Goal: Information Seeking & Learning: Learn about a topic

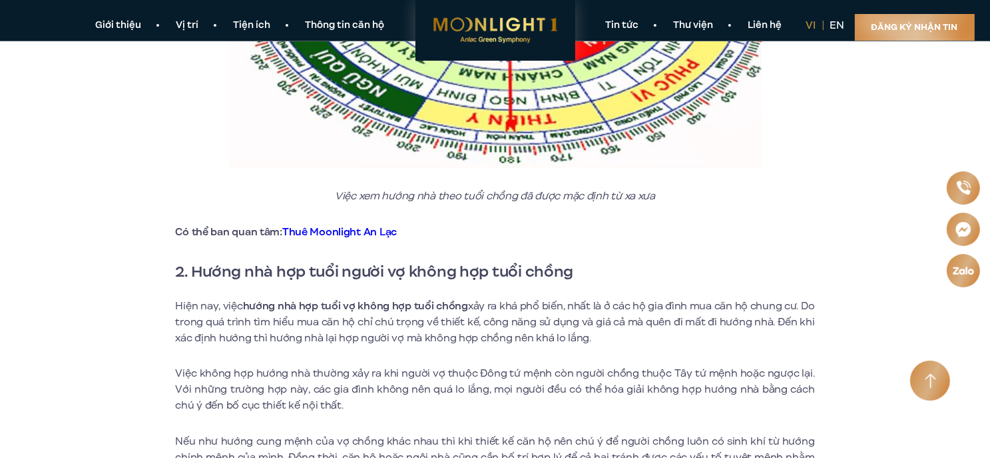
scroll to position [999, 0]
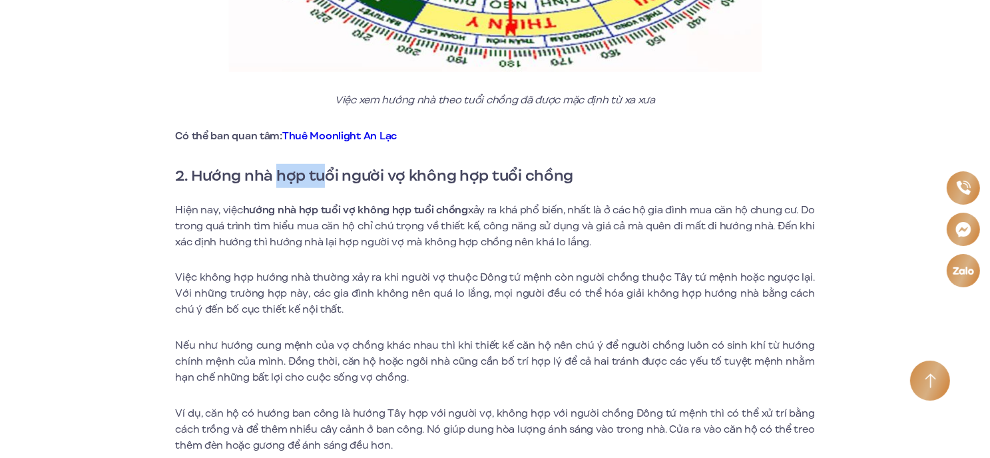
drag, startPoint x: 280, startPoint y: 175, endPoint x: 327, endPoint y: 226, distance: 68.8
click at [332, 174] on strong "2. Hướng nhà hợp tuổi người vợ không hợp tuổi chồng" at bounding box center [375, 175] width 398 height 23
drag, startPoint x: 322, startPoint y: 231, endPoint x: 294, endPoint y: 237, distance: 28.6
click at [322, 231] on p "Hiện nay, việc hướng nhà hợp tuổi vợ không hợp tuổi chồng xảy ra khá phổ biến, …" at bounding box center [495, 226] width 639 height 48
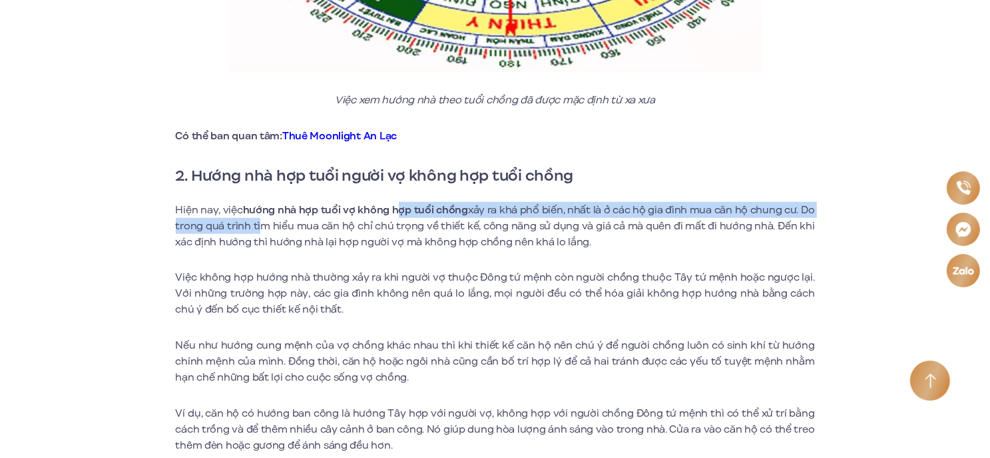
drag, startPoint x: 346, startPoint y: 218, endPoint x: 410, endPoint y: 214, distance: 64.1
click at [404, 214] on p "Hiện nay, việc hướng nhà hợp tuổi vợ không hợp tuổi chồng xảy ra khá phổ biến, …" at bounding box center [495, 226] width 639 height 48
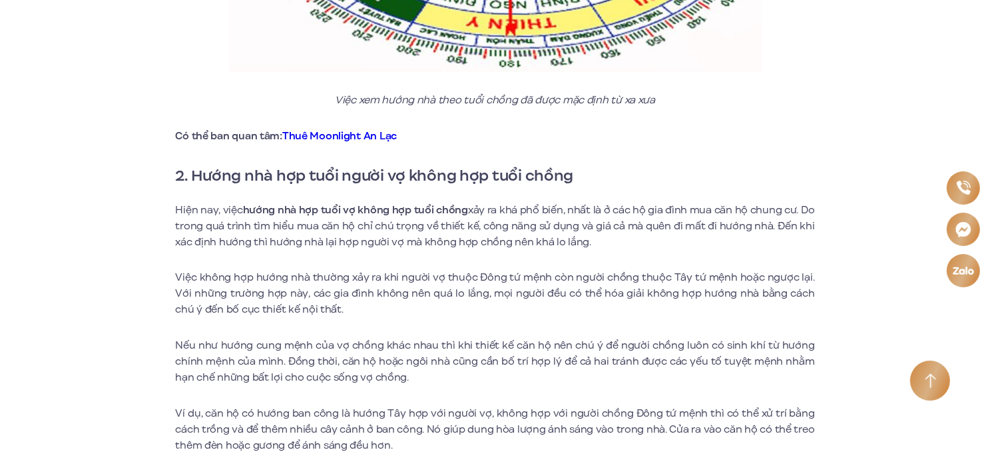
click at [301, 237] on p "Hiện nay, việc hướng nhà hợp tuổi vợ không hợp tuổi chồng xảy ra khá phổ biến, …" at bounding box center [495, 226] width 639 height 48
click at [301, 214] on strong "hướng nhà hợp tuổi vợ không hợp tuổi chồng" at bounding box center [355, 209] width 225 height 15
drag, startPoint x: 343, startPoint y: 210, endPoint x: 442, endPoint y: 213, distance: 99.3
click at [436, 212] on strong "hướng nhà hợp tuổi vợ không hợp tuổi chồng" at bounding box center [355, 209] width 225 height 15
drag, startPoint x: 480, startPoint y: 232, endPoint x: 543, endPoint y: 224, distance: 63.9
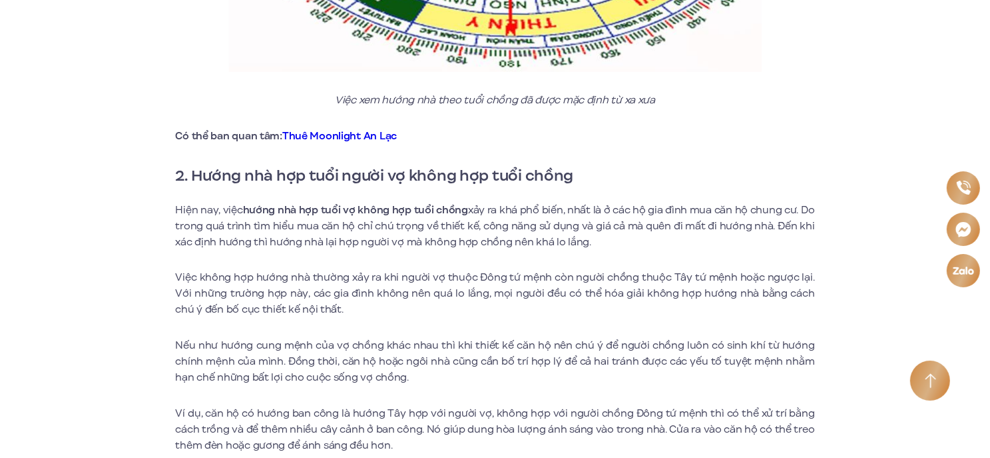
click at [488, 232] on p "Hiện nay, việc hướng nhà hợp tuổi vợ không hợp tuổi chồng xảy ra khá phổ biến, …" at bounding box center [495, 226] width 639 height 48
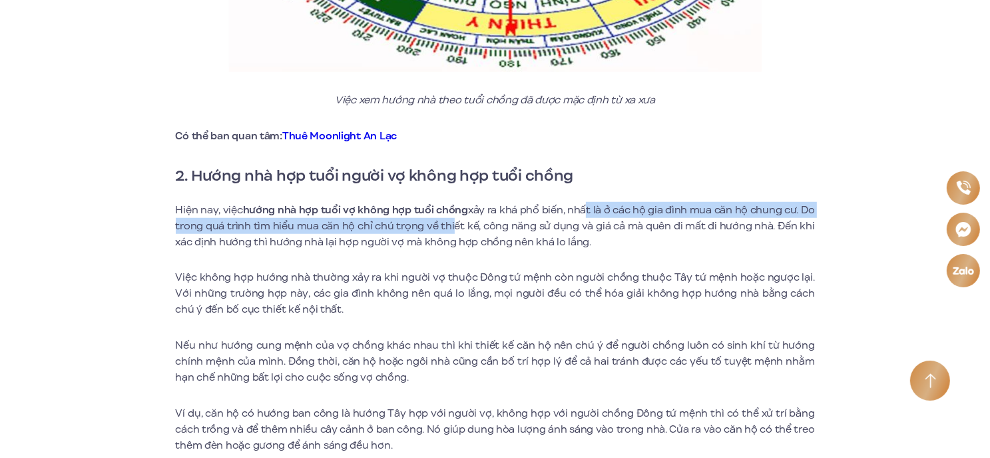
drag, startPoint x: 487, startPoint y: 210, endPoint x: 456, endPoint y: 218, distance: 32.3
click at [456, 218] on p "Hiện nay, việc hướng nhà hợp tuổi vợ không hợp tuổi chồng xảy ra khá phổ biến, …" at bounding box center [495, 226] width 639 height 48
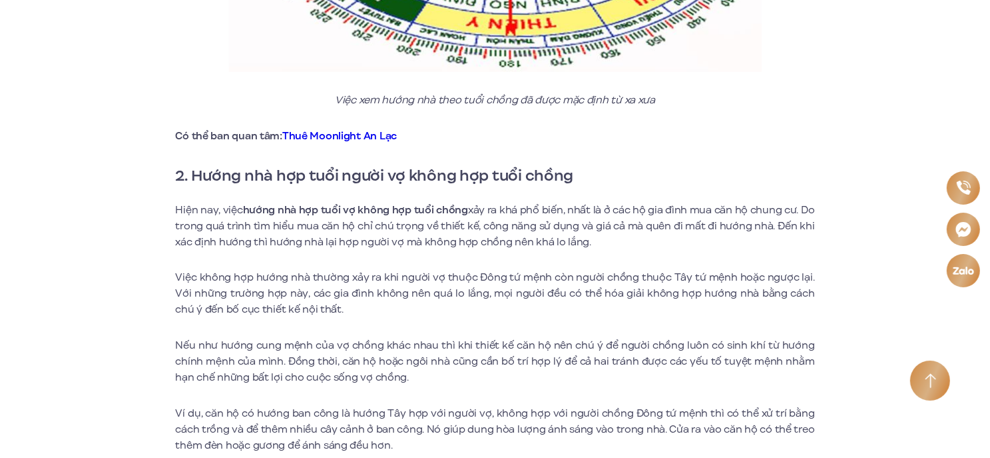
drag, startPoint x: 338, startPoint y: 234, endPoint x: 503, endPoint y: 244, distance: 165.5
click at [358, 241] on p "Hiện nay, việc hướng nhà hợp tuổi vợ không hợp tuổi chồng xảy ra khá phổ biến, …" at bounding box center [495, 226] width 639 height 48
drag, startPoint x: 584, startPoint y: 225, endPoint x: 597, endPoint y: 196, distance: 31.9
click at [599, 226] on p "Hiện nay, việc hướng nhà hợp tuổi vợ không hợp tuổi chồng xảy ra khá phổ biến, …" at bounding box center [495, 226] width 639 height 48
click at [251, 240] on p "Hiện nay, việc hướng nhà hợp tuổi vợ không hợp tuổi chồng xảy ra khá phổ biến, …" at bounding box center [495, 226] width 639 height 48
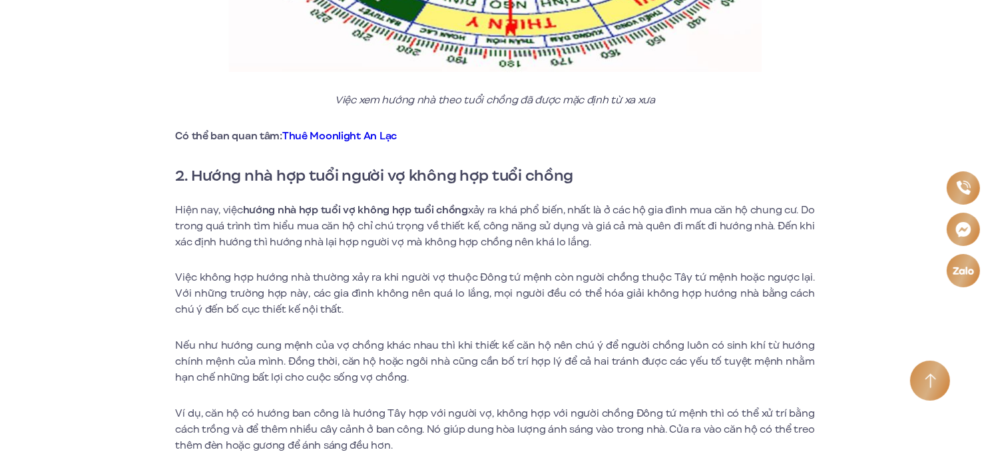
click at [322, 236] on p "Hiện nay, việc hướng nhà hợp tuổi vợ không hợp tuổi chồng xảy ra khá phổ biến, …" at bounding box center [495, 226] width 639 height 48
click at [412, 240] on p "Hiện nay, việc hướng nhà hợp tuổi vợ không hợp tuổi chồng xảy ra khá phổ biến, …" at bounding box center [495, 226] width 639 height 48
drag, startPoint x: 559, startPoint y: 216, endPoint x: 537, endPoint y: 216, distance: 22.0
click at [537, 216] on p "Hiện nay, việc hướng nhà hợp tuổi vợ không hợp tuổi chồng xảy ra khá phổ biến, …" at bounding box center [495, 226] width 639 height 48
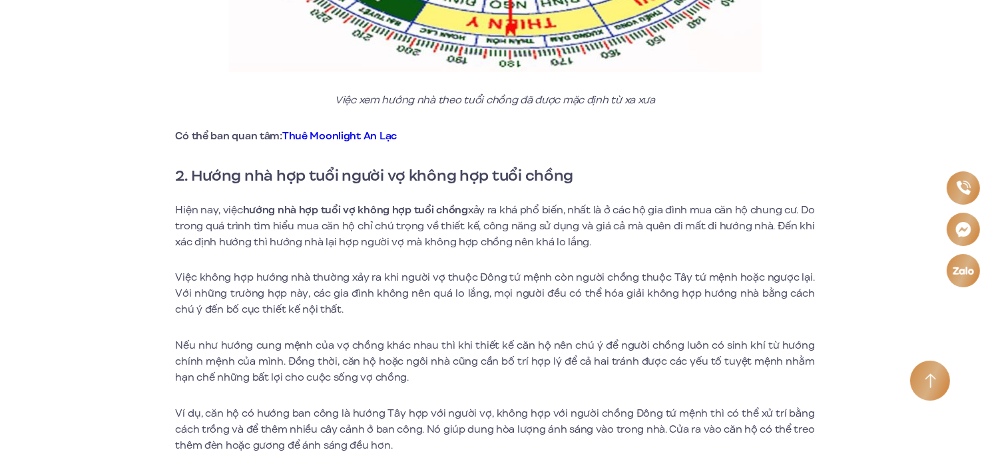
drag, startPoint x: 330, startPoint y: 244, endPoint x: 500, endPoint y: 245, distance: 170.5
click at [364, 246] on p "Hiện nay, việc hướng nhà hợp tuổi vợ không hợp tuổi chồng xảy ra khá phổ biến, …" at bounding box center [495, 226] width 639 height 48
click at [592, 234] on p "Hiện nay, việc hướng nhà hợp tuổi vợ không hợp tuổi chồng xảy ra khá phổ biến, …" at bounding box center [495, 226] width 639 height 48
drag, startPoint x: 725, startPoint y: 216, endPoint x: 426, endPoint y: 227, distance: 298.6
click at [480, 221] on p "Hiện nay, việc hướng nhà hợp tuổi vợ không hợp tuổi chồng xảy ra khá phổ biến, …" at bounding box center [495, 226] width 639 height 48
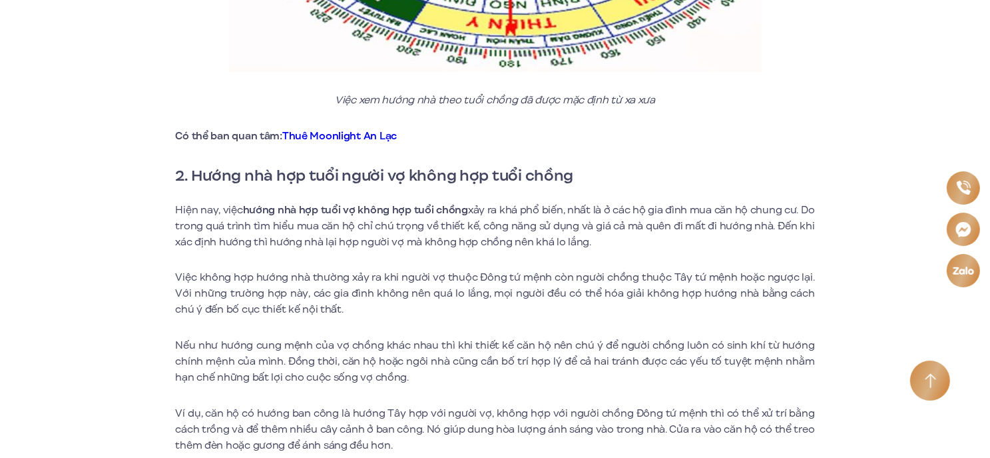
drag, startPoint x: 541, startPoint y: 235, endPoint x: 567, endPoint y: 230, distance: 26.4
click at [543, 234] on p "Hiện nay, việc hướng nhà hợp tuổi vợ không hợp tuổi chồng xảy ra khá phổ biến, …" at bounding box center [495, 226] width 639 height 48
drag, startPoint x: 585, startPoint y: 226, endPoint x: 564, endPoint y: 226, distance: 20.7
click at [578, 226] on p "Hiện nay, việc hướng nhà hợp tuổi vợ không hợp tuổi chồng xảy ra khá phổ biến, …" at bounding box center [495, 226] width 639 height 48
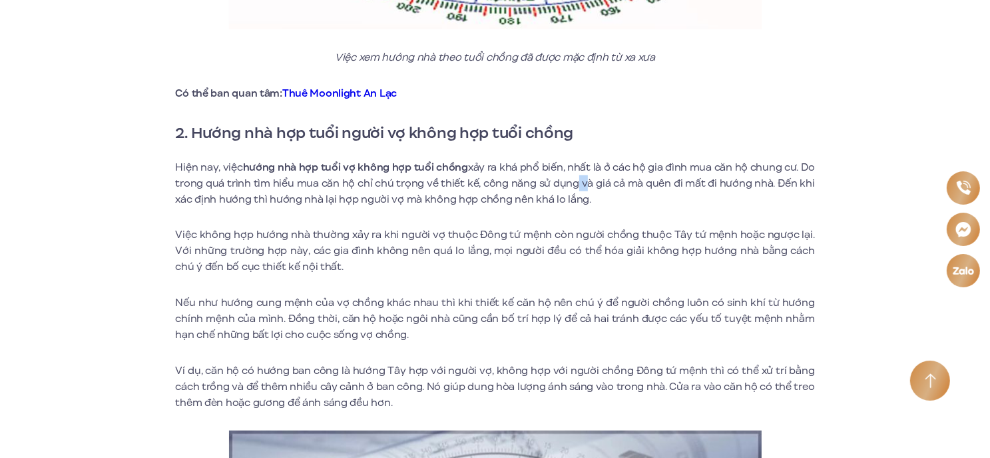
scroll to position [1066, 0]
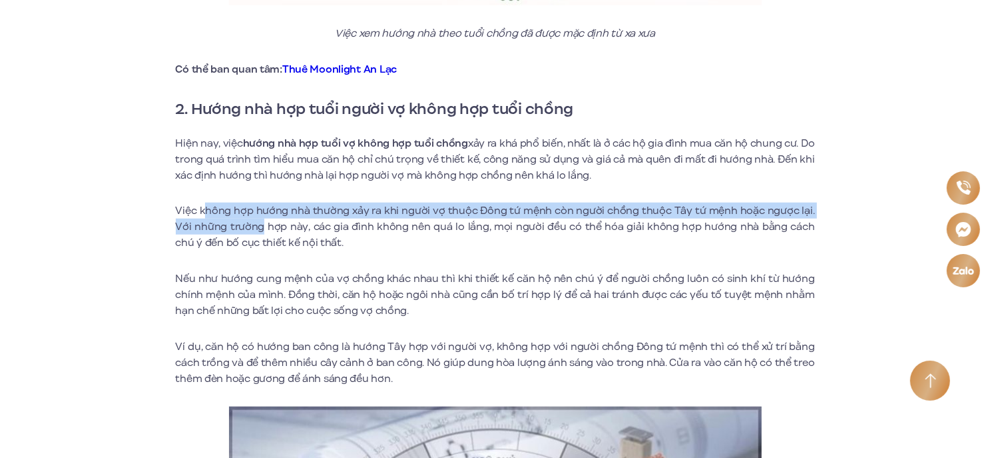
drag, startPoint x: 208, startPoint y: 210, endPoint x: 259, endPoint y: 224, distance: 53.2
click at [259, 224] on p "Việc không hợp hướng nhà thường xảy ra khi người vợ thuộc Đông tứ mệnh còn ngườ…" at bounding box center [495, 226] width 639 height 48
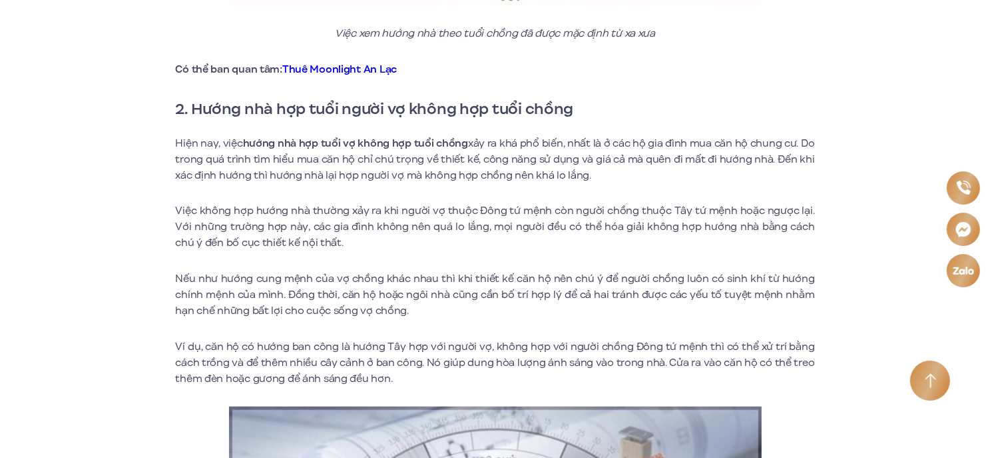
click at [336, 231] on p "Việc không hợp hướng nhà thường xảy ra khi người vợ thuộc Đông tứ mệnh còn ngườ…" at bounding box center [495, 226] width 639 height 48
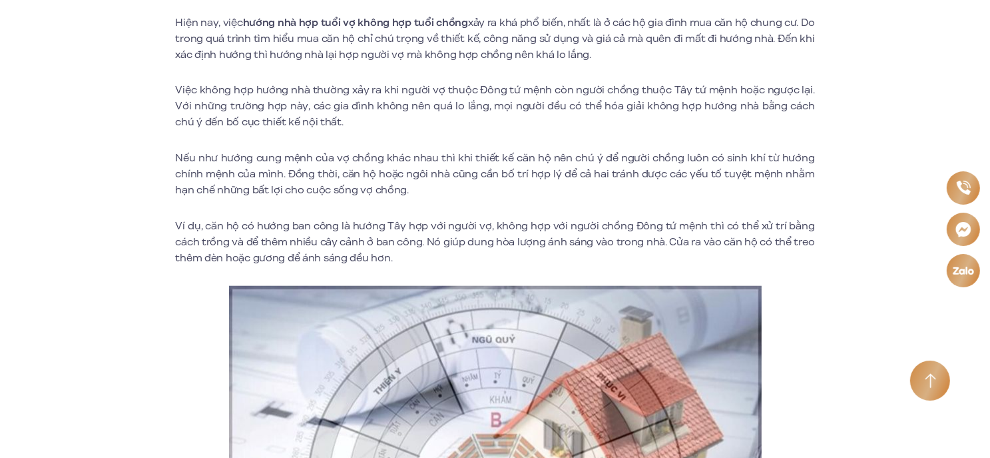
scroll to position [1265, 0]
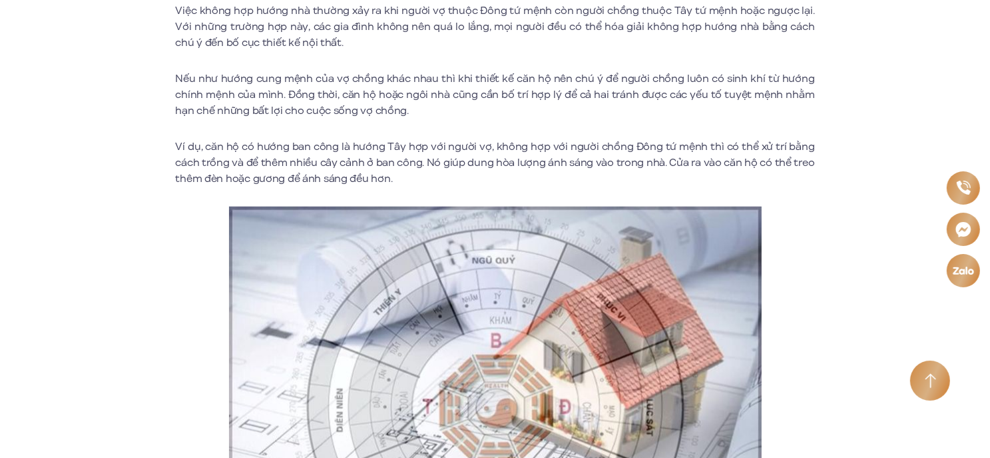
click at [314, 101] on p "Nếu như hướng cung mệnh của vợ chồng khác nhau thì khi thiết kế căn hộ nên chú …" at bounding box center [495, 95] width 639 height 48
click at [416, 74] on p "Nếu như hướng cung mệnh của vợ chồng khác nhau thì khi thiết kế căn hộ nên chú …" at bounding box center [495, 95] width 639 height 48
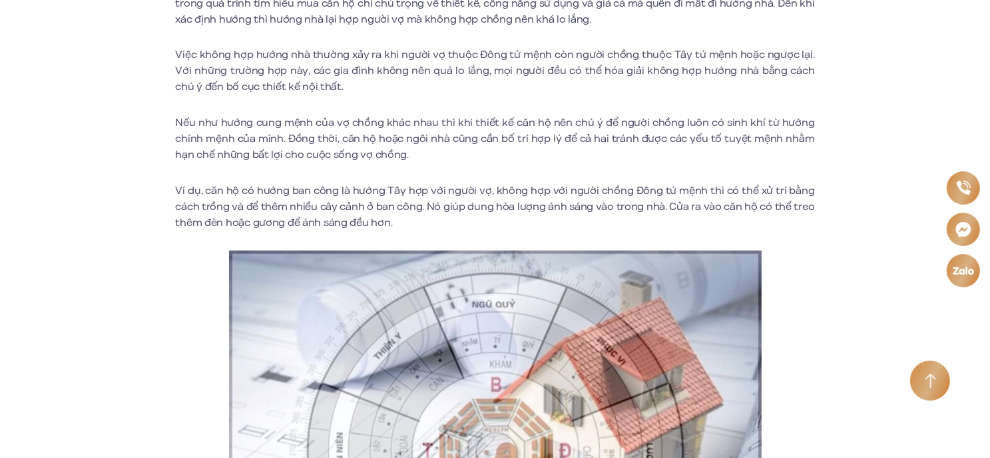
scroll to position [1199, 0]
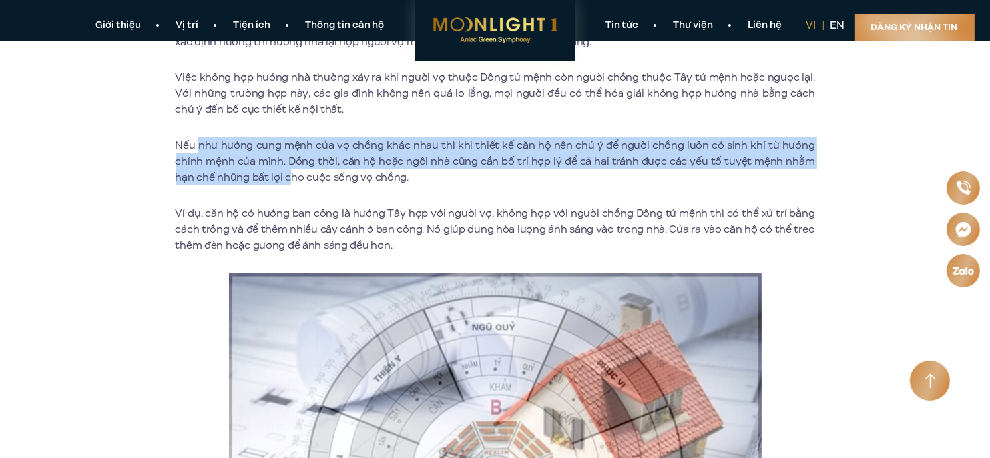
drag, startPoint x: 199, startPoint y: 146, endPoint x: 300, endPoint y: 184, distance: 108.1
click at [300, 184] on p "Nếu như hướng cung mệnh của vợ chồng khác nhau thì khi thiết kế căn hộ nên chú …" at bounding box center [495, 161] width 639 height 48
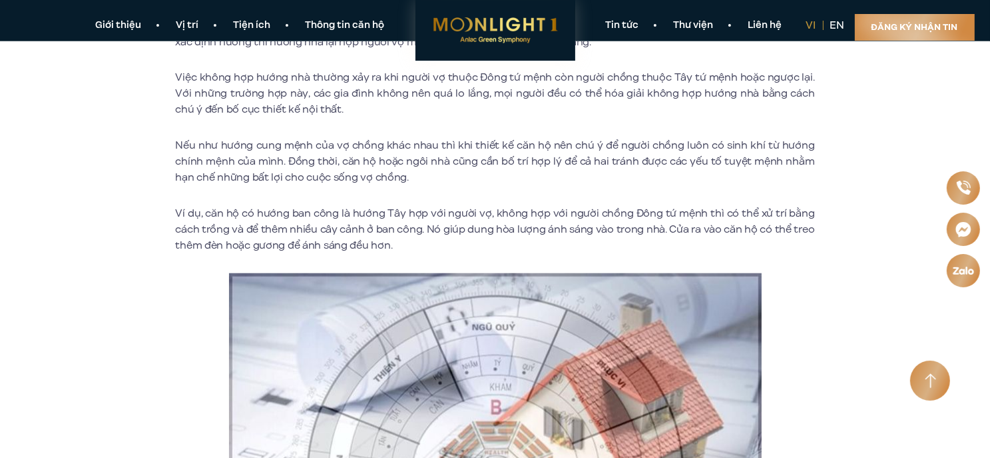
drag, startPoint x: 368, startPoint y: 205, endPoint x: 363, endPoint y: 200, distance: 7.5
click at [344, 176] on p "Nếu như hướng cung mệnh của vợ chồng khác nhau thì khi thiết kế căn hộ nên chú …" at bounding box center [495, 161] width 639 height 48
drag, startPoint x: 532, startPoint y: 183, endPoint x: 422, endPoint y: 170, distance: 110.6
click at [527, 180] on p "Nếu như hướng cung mệnh của vợ chồng khác nhau thì khi thiết kế căn hộ nên chú …" at bounding box center [495, 161] width 639 height 48
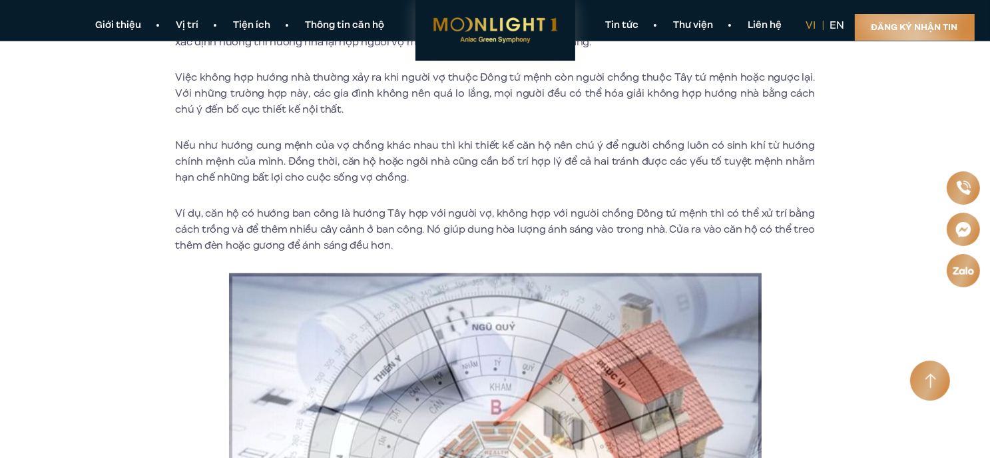
click at [421, 170] on p "Nếu như hướng cung mệnh của vợ chồng khác nhau thì khi thiết kế căn hộ nên chú …" at bounding box center [495, 161] width 639 height 48
drag, startPoint x: 453, startPoint y: 161, endPoint x: 423, endPoint y: 168, distance: 30.7
click at [431, 164] on p "Nếu như hướng cung mệnh của vợ chồng khác nhau thì khi thiết kế căn hộ nên chú …" at bounding box center [495, 161] width 639 height 48
drag, startPoint x: 562, startPoint y: 207, endPoint x: 449, endPoint y: 213, distance: 113.4
click at [452, 212] on p "Ví dụ, căn hộ có hướng ban công là hướng Tây hợp với người vợ, không hợp với ng…" at bounding box center [495, 229] width 639 height 48
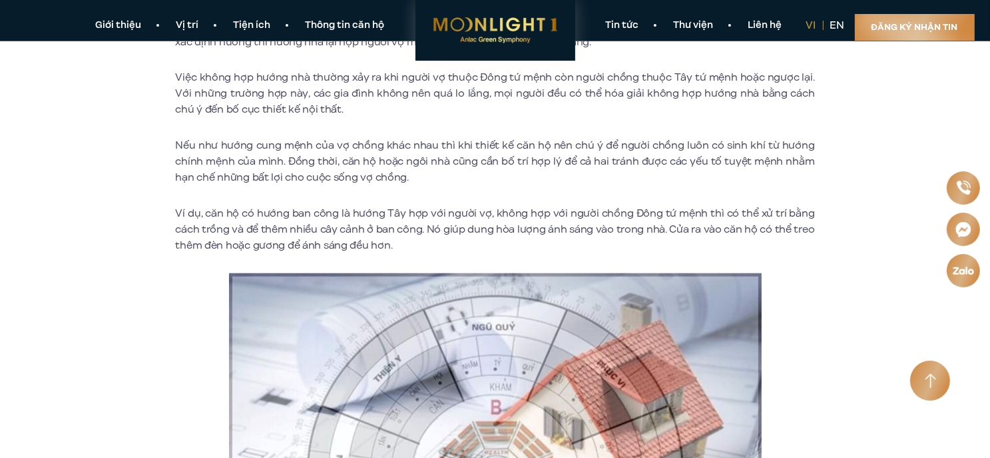
drag, startPoint x: 349, startPoint y: 228, endPoint x: 481, endPoint y: 238, distance: 132.2
click at [368, 234] on p "Ví dụ, căn hộ có hướng ban công là hướng Tây hợp với người vợ, không hợp với ng…" at bounding box center [495, 229] width 639 height 48
drag, startPoint x: 546, startPoint y: 228, endPoint x: 502, endPoint y: 235, distance: 44.5
click at [503, 235] on p "Ví dụ, căn hộ có hướng ban công là hướng Tây hợp với người vợ, không hợp với ng…" at bounding box center [495, 229] width 639 height 48
click at [433, 223] on p "Ví dụ, căn hộ có hướng ban công là hướng Tây hợp với người vợ, không hợp với ng…" at bounding box center [495, 229] width 639 height 48
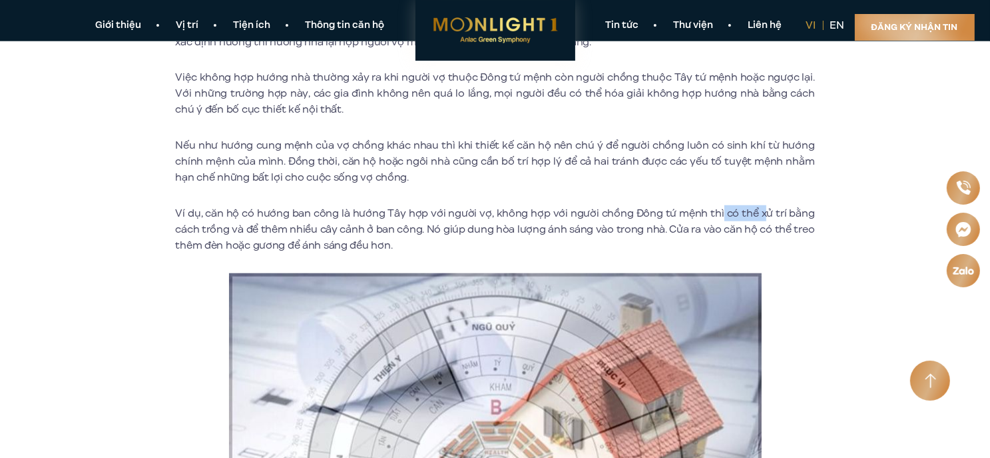
drag, startPoint x: 761, startPoint y: 209, endPoint x: 482, endPoint y: 206, distance: 278.4
click at [712, 208] on p "Ví dụ, căn hộ có hướng ban công là hướng Tây hợp với người vợ, không hợp với ng…" at bounding box center [495, 229] width 639 height 48
drag, startPoint x: 249, startPoint y: 222, endPoint x: 293, endPoint y: 223, distance: 44.0
click at [293, 223] on p "Ví dụ, căn hộ có hướng ban công là hướng Tây hợp với người vợ, không hợp với ng…" at bounding box center [495, 229] width 639 height 48
drag, startPoint x: 344, startPoint y: 223, endPoint x: 298, endPoint y: 223, distance: 46.0
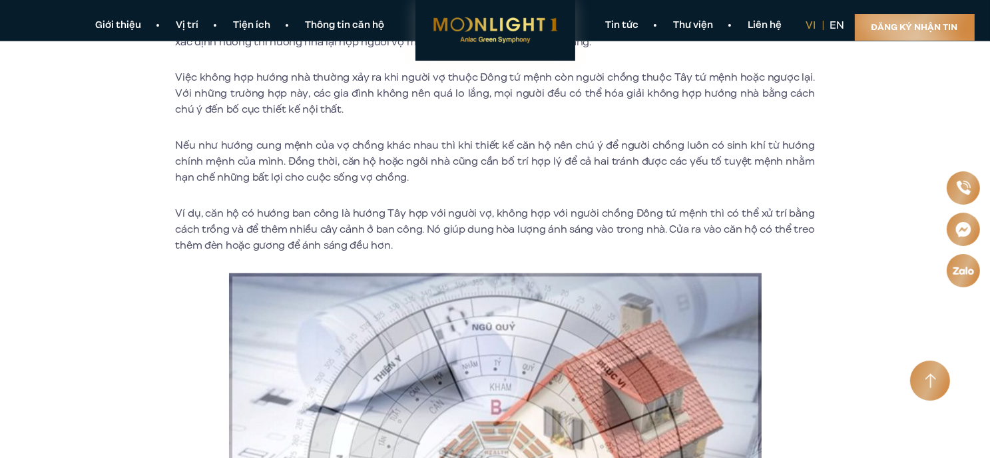
click at [330, 223] on p "Ví dụ, căn hộ có hướng ban công là hướng Tây hợp với người vợ, không hợp với ng…" at bounding box center [495, 229] width 639 height 48
drag, startPoint x: 230, startPoint y: 231, endPoint x: 420, endPoint y: 232, distance: 189.8
click at [372, 233] on p "Ví dụ, căn hộ có hướng ban công là hướng Tây hợp với người vợ, không hợp với ng…" at bounding box center [495, 229] width 639 height 48
click at [421, 231] on p "Ví dụ, căn hộ có hướng ban công là hướng Tây hợp với người vợ, không hợp với ng…" at bounding box center [495, 229] width 639 height 48
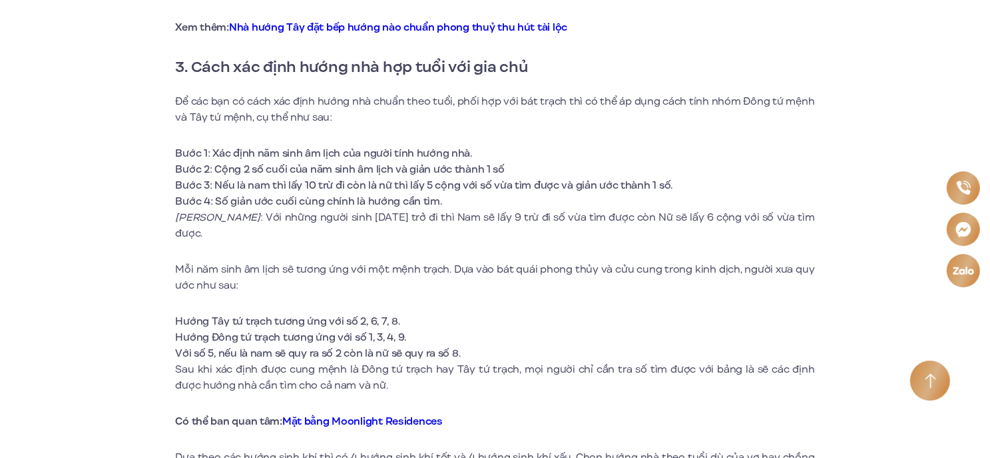
scroll to position [1931, 0]
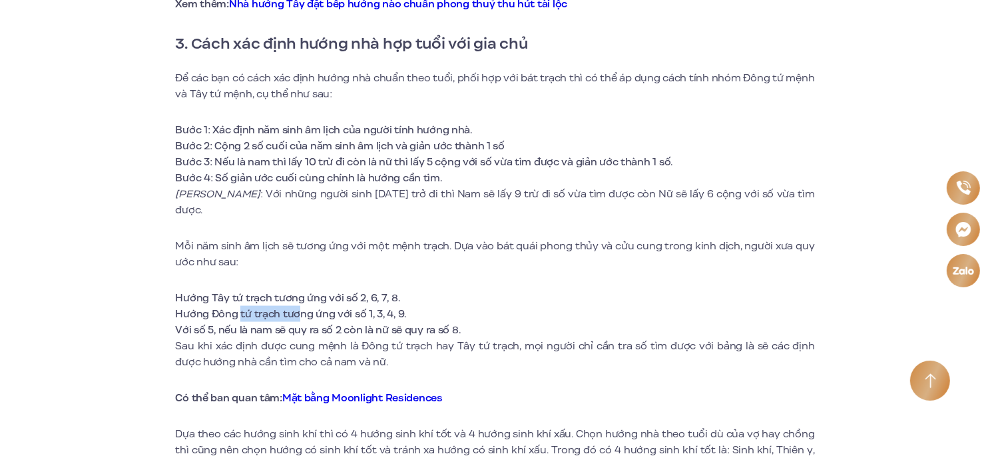
drag, startPoint x: 241, startPoint y: 302, endPoint x: 300, endPoint y: 299, distance: 58.7
click at [300, 306] on li "Hướng Đông tứ trạch tương ứng với số 1, 3, 4, 9." at bounding box center [495, 314] width 639 height 16
drag, startPoint x: 198, startPoint y: 324, endPoint x: 206, endPoint y: 281, distance: 43.5
click at [197, 338] on p "Sau khi xác định được cung mệnh là Đông tứ trạch hay Tây tứ trạch, mọi người ch…" at bounding box center [495, 354] width 639 height 32
click at [206, 290] on li "Hướng Tây tứ trạch tương ứng với số 2, 6, 7, 8." at bounding box center [495, 298] width 639 height 16
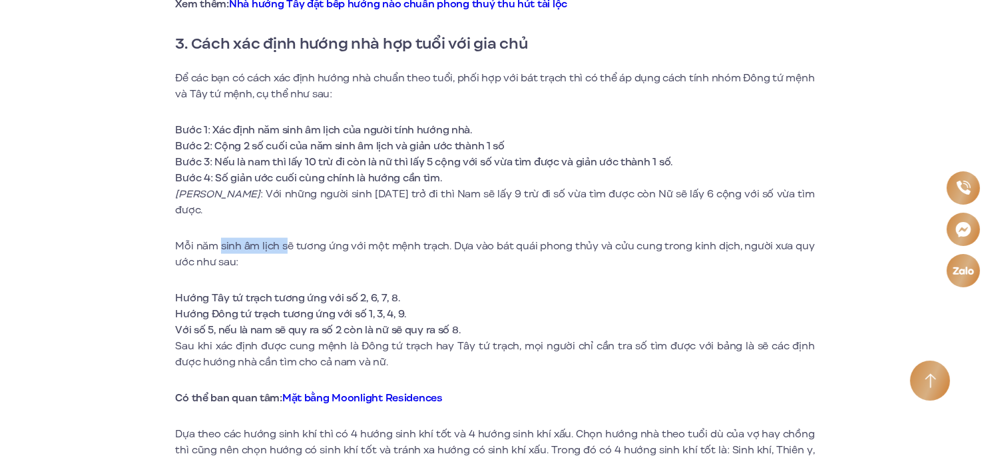
drag, startPoint x: 232, startPoint y: 236, endPoint x: 310, endPoint y: 246, distance: 79.2
click at [304, 242] on p "Mỗi năm sinh âm lịch sẽ tương ứng với một mệnh trạch. Dựa vào bát quái phong th…" at bounding box center [495, 254] width 639 height 32
drag, startPoint x: 425, startPoint y: 282, endPoint x: 426, endPoint y: 270, distance: 11.4
click at [427, 290] on li "Hướng Tây tứ trạch tương ứng với số 2, 6, 7, 8." at bounding box center [495, 298] width 639 height 16
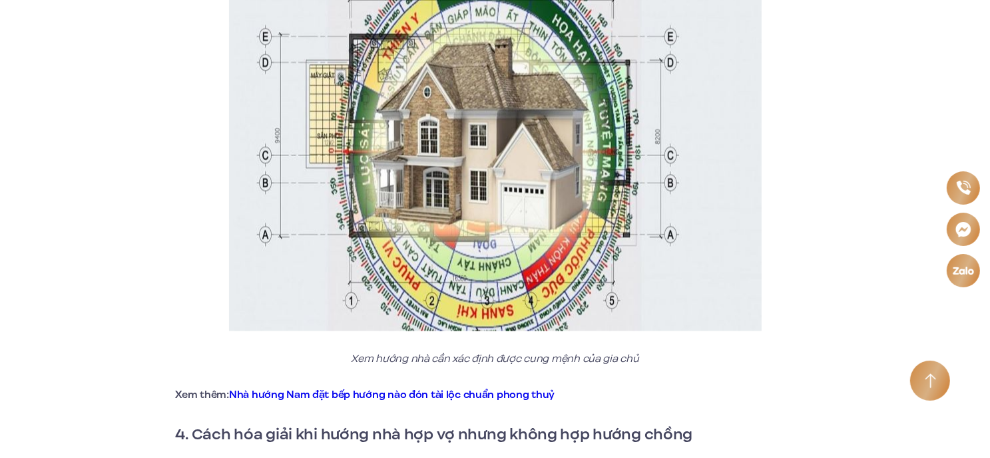
scroll to position [2731, 0]
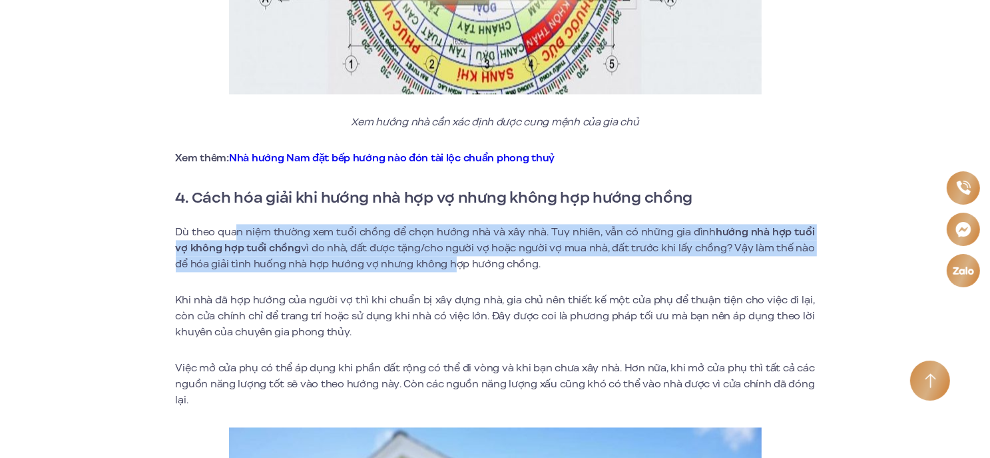
drag, startPoint x: 397, startPoint y: 246, endPoint x: 438, endPoint y: 258, distance: 42.2
click at [433, 252] on p "Dù theo quan niệm thường xem tuổi chồng để chọn hướng nhà và xây nhà. Tuy nhiên…" at bounding box center [495, 248] width 639 height 48
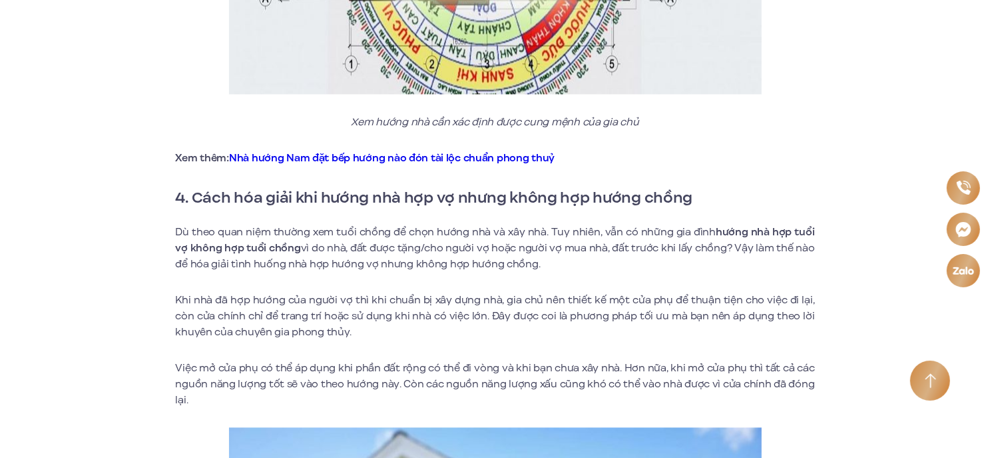
drag, startPoint x: 358, startPoint y: 378, endPoint x: 347, endPoint y: 374, distance: 12.0
click at [349, 375] on p "Việc mở cửa phụ có thể áp dụng khi phần đất rộng có thể đi vòng và khi bạn chưa…" at bounding box center [495, 384] width 639 height 48
drag, startPoint x: 354, startPoint y: 232, endPoint x: 468, endPoint y: 250, distance: 115.3
click at [357, 231] on p "Dù theo quan niệm thường xem tuổi chồng để chọn hướng nhà và xây nhà. Tuy nhiên…" at bounding box center [495, 248] width 639 height 48
click at [470, 250] on p "Dù theo quan niệm thường xem tuổi chồng để chọn hướng nhà và xây nhà. Tuy nhiên…" at bounding box center [495, 248] width 639 height 48
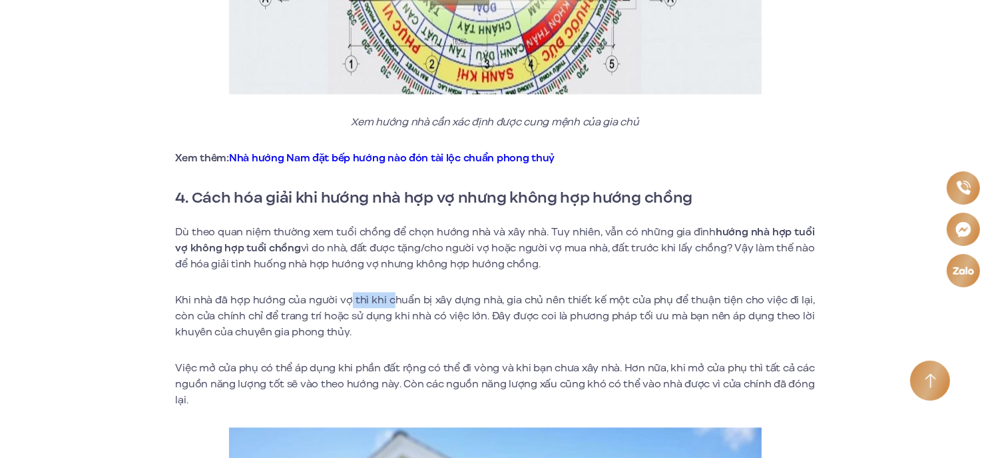
click at [396, 292] on p "Khi nhà đã hợp hướng của người vợ thì khi chuẩn bị xây dựng nhà, gia chủ nên th…" at bounding box center [495, 316] width 639 height 48
drag, startPoint x: 662, startPoint y: 290, endPoint x: 641, endPoint y: 287, distance: 21.5
click at [658, 292] on p "Khi nhà đã hợp hướng của người vợ thì khi chuẩn bị xây dựng nhà, gia chủ nên th…" at bounding box center [495, 316] width 639 height 48
click at [575, 292] on p "Khi nhà đã hợp hướng của người vợ thì khi chuẩn bị xây dựng nhà, gia chủ nên th…" at bounding box center [495, 316] width 639 height 48
click at [497, 292] on p "Khi nhà đã hợp hướng của người vợ thì khi chuẩn bị xây dựng nhà, gia chủ nên th…" at bounding box center [495, 316] width 639 height 48
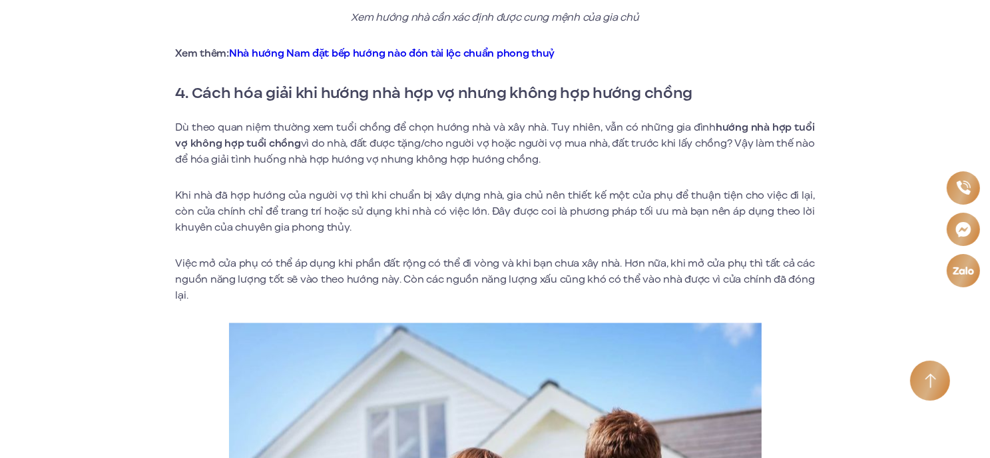
scroll to position [2997, 0]
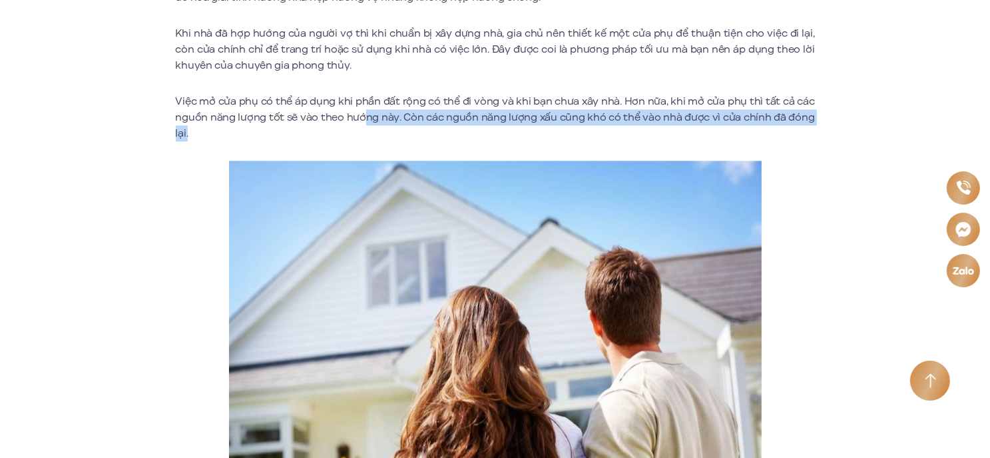
drag, startPoint x: 392, startPoint y: 106, endPoint x: 651, endPoint y: 93, distance: 260.1
click at [625, 114] on p "Việc mở cửa phụ có thể áp dụng khi phần đất rộng có thể đi vòng và khi bạn chưa…" at bounding box center [495, 117] width 639 height 48
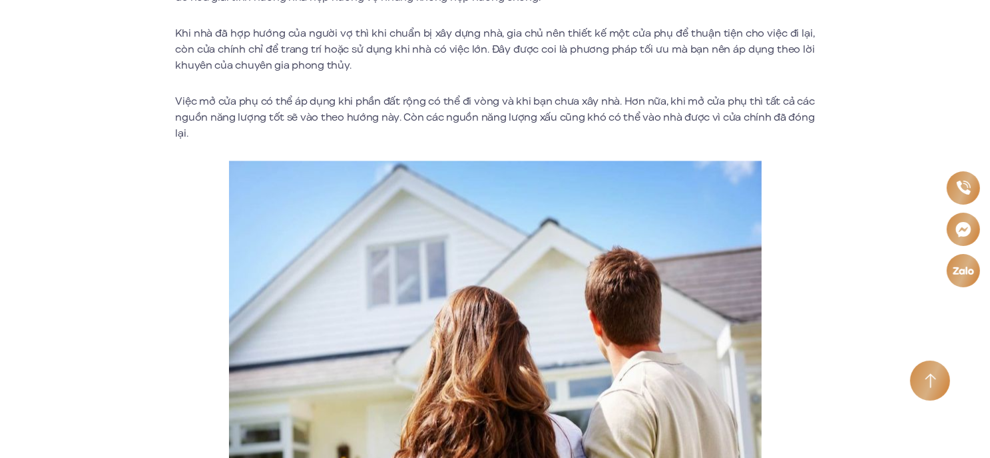
click at [660, 93] on p "Việc mở cửa phụ có thể áp dụng khi phần đất rộng có thể đi vòng và khi bạn chưa…" at bounding box center [495, 117] width 639 height 48
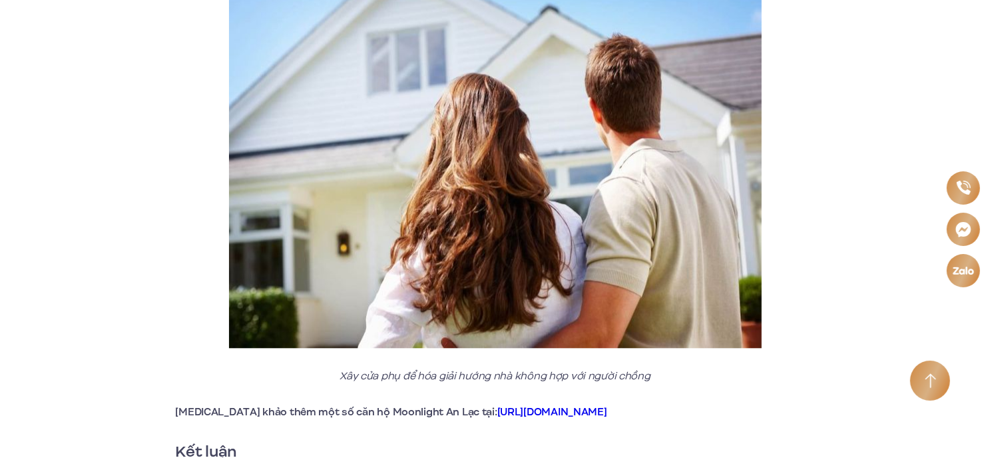
scroll to position [3397, 0]
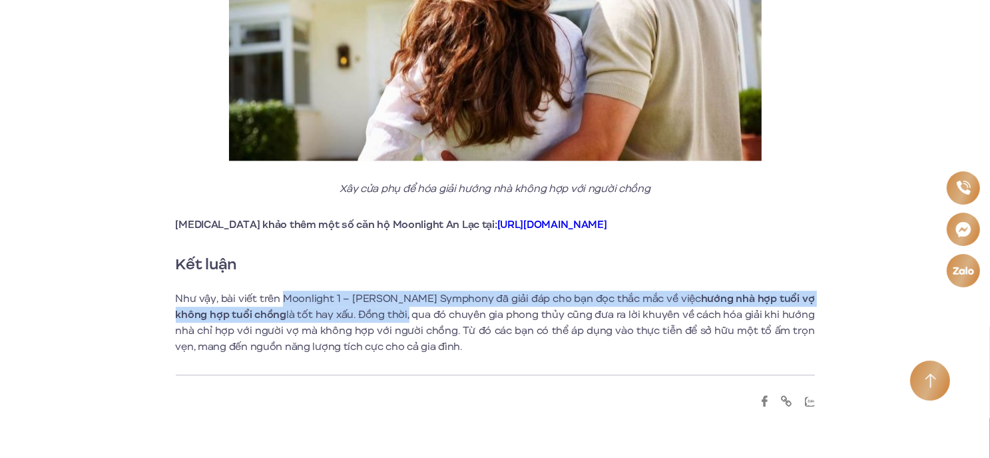
drag, startPoint x: 290, startPoint y: 289, endPoint x: 424, endPoint y: 298, distance: 134.8
click at [420, 296] on p "Như vậy, bài viết trên Moonlight 1 – [PERSON_NAME] Symphony đã giải đáp cho bạn…" at bounding box center [495, 322] width 639 height 64
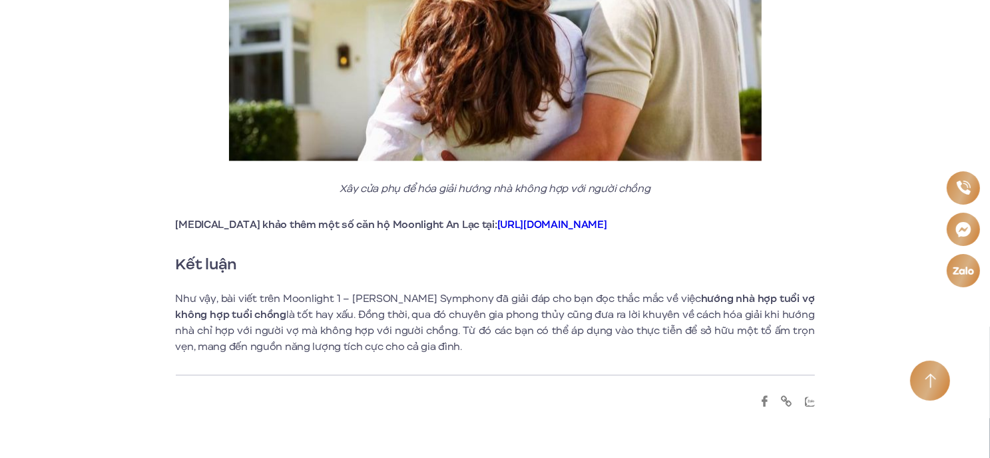
drag, startPoint x: 471, startPoint y: 322, endPoint x: 453, endPoint y: 319, distance: 18.2
click at [470, 322] on p "Như vậy, bài viết trên Moonlight 1 – [PERSON_NAME] Symphony đã giải đáp cho bạn…" at bounding box center [495, 322] width 639 height 64
drag, startPoint x: 285, startPoint y: 306, endPoint x: 320, endPoint y: 310, distance: 34.8
click at [316, 310] on p "Như vậy, bài viết trên Moonlight 1 – [PERSON_NAME] Symphony đã giải đáp cho bạn…" at bounding box center [495, 322] width 639 height 64
drag, startPoint x: 453, startPoint y: 314, endPoint x: 446, endPoint y: 311, distance: 7.8
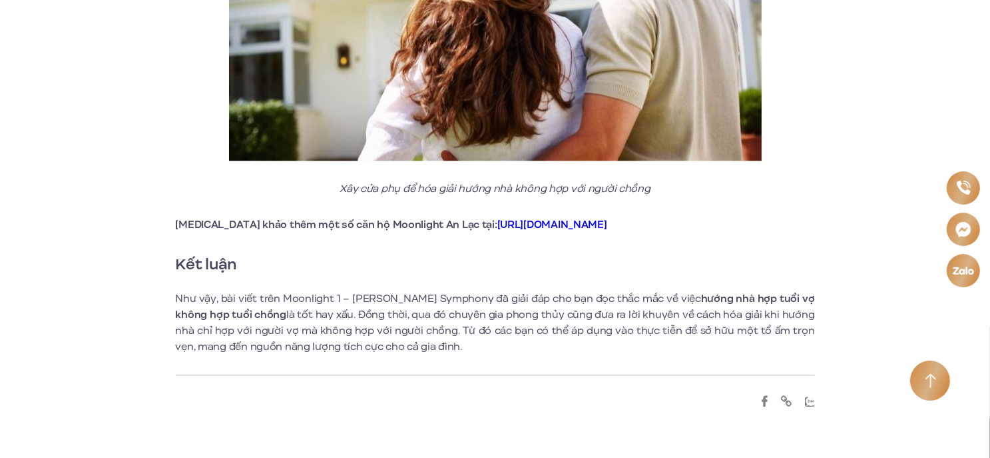
click at [453, 314] on p "Như vậy, bài viết trên Moonlight 1 – [PERSON_NAME] Symphony đã giải đáp cho bạn…" at bounding box center [495, 322] width 639 height 64
drag, startPoint x: 442, startPoint y: 292, endPoint x: 559, endPoint y: 293, distance: 117.2
click at [559, 293] on p "Như vậy, bài viết trên Moonlight 1 – [PERSON_NAME] Symphony đã giải đáp cho bạn…" at bounding box center [495, 322] width 639 height 64
drag, startPoint x: 701, startPoint y: 305, endPoint x: 620, endPoint y: 282, distance: 83.7
click at [701, 305] on p "Như vậy, bài viết trên Moonlight 1 – [PERSON_NAME] Symphony đã giải đáp cho bạn…" at bounding box center [495, 322] width 639 height 64
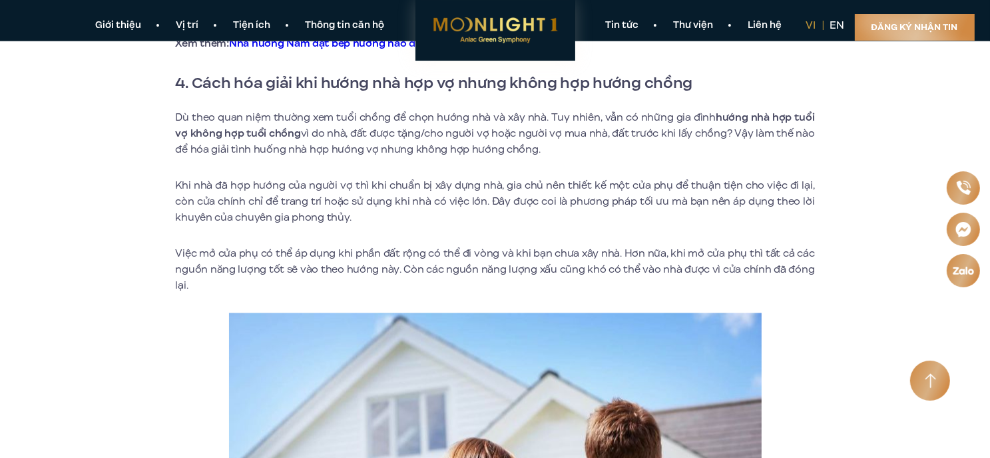
scroll to position [2797, 0]
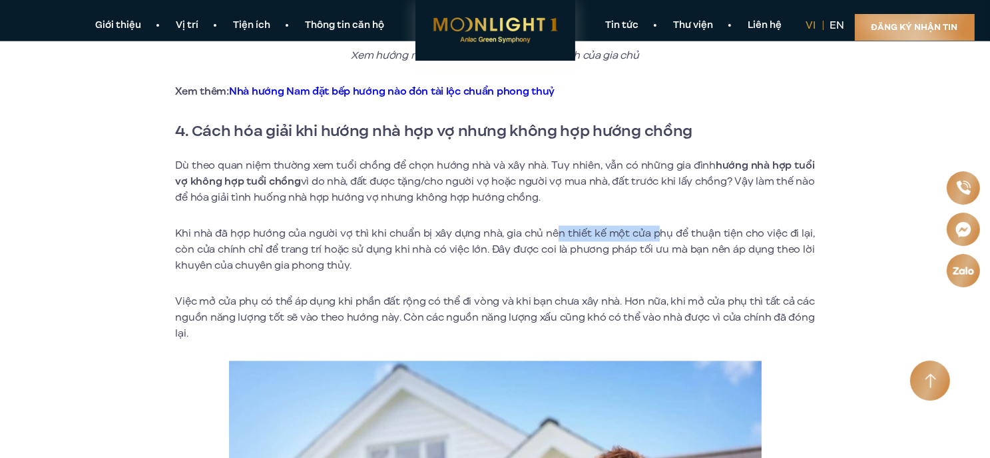
drag, startPoint x: 657, startPoint y: 223, endPoint x: 556, endPoint y: 223, distance: 101.2
click at [556, 225] on p "Khi nhà đã hợp hướng của người vợ thì khi chuẩn bị xây dựng nhà, gia chủ nên th…" at bounding box center [495, 249] width 639 height 48
drag, startPoint x: 778, startPoint y: 223, endPoint x: 749, endPoint y: 218, distance: 29.8
click at [778, 225] on p "Khi nhà đã hợp hướng của người vợ thì khi chuẩn bị xây dựng nhà, gia chủ nên th…" at bounding box center [495, 249] width 639 height 48
click at [745, 225] on p "Khi nhà đã hợp hướng của người vợ thì khi chuẩn bị xây dựng nhà, gia chủ nên th…" at bounding box center [495, 249] width 639 height 48
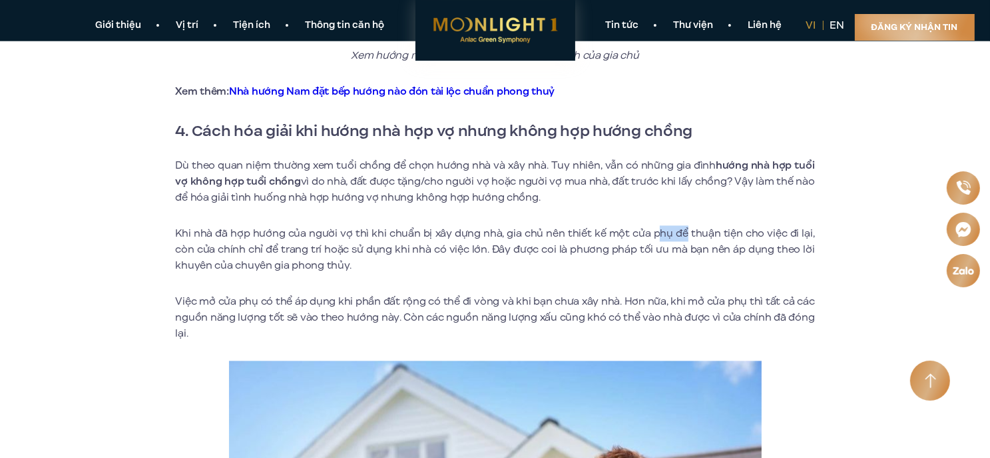
drag, startPoint x: 669, startPoint y: 212, endPoint x: 530, endPoint y: 209, distance: 138.6
click at [653, 225] on p "Khi nhà đã hợp hướng của người vợ thì khi chuẩn bị xây dựng nhà, gia chủ nên th…" at bounding box center [495, 249] width 639 height 48
drag, startPoint x: 309, startPoint y: 228, endPoint x: 565, endPoint y: 246, distance: 256.3
click at [491, 235] on p "Khi nhà đã hợp hướng của người vợ thì khi chuẩn bị xây dựng nhà, gia chủ nên th…" at bounding box center [495, 249] width 639 height 48
click at [578, 234] on p "Khi nhà đã hợp hướng của người vợ thì khi chuẩn bị xây dựng nhà, gia chủ nên th…" at bounding box center [495, 249] width 639 height 48
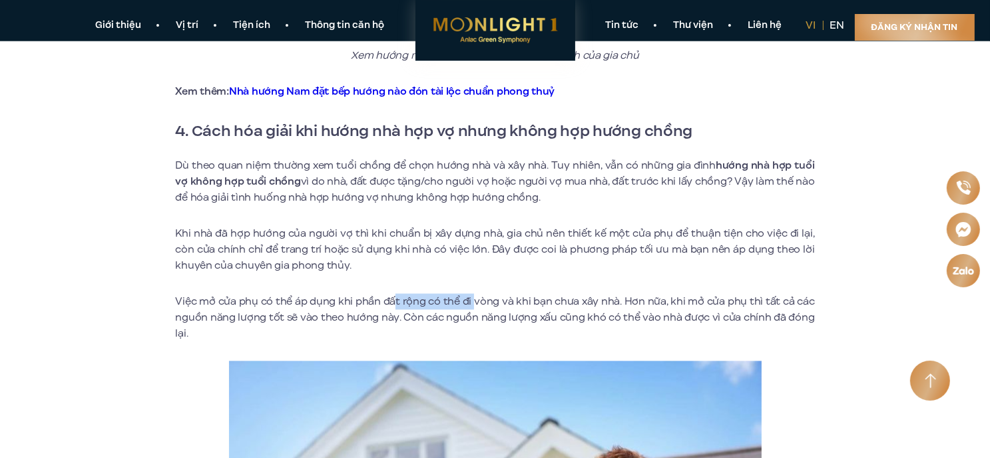
drag, startPoint x: 393, startPoint y: 275, endPoint x: 554, endPoint y: 292, distance: 162.0
click at [570, 300] on p "Việc mở cửa phụ có thể áp dụng khi phần đất rộng có thể đi vòng và khi bạn chưa…" at bounding box center [495, 317] width 639 height 48
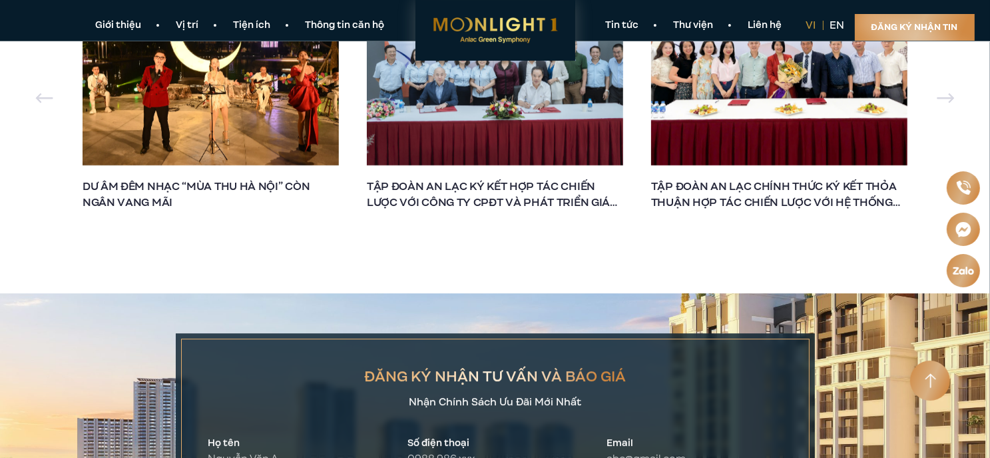
scroll to position [3996, 0]
